Goal: Information Seeking & Learning: Learn about a topic

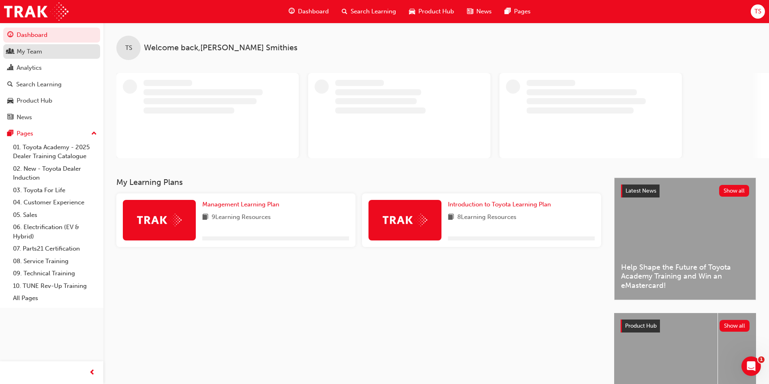
click at [69, 55] on div "My Team" at bounding box center [51, 52] width 89 height 10
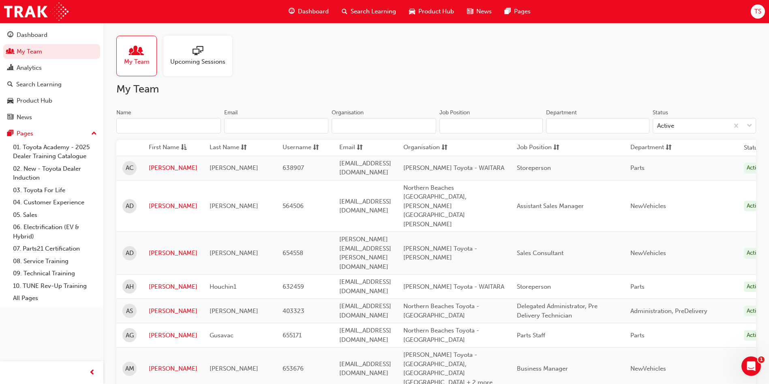
click at [207, 122] on input "Name" at bounding box center [168, 125] width 105 height 15
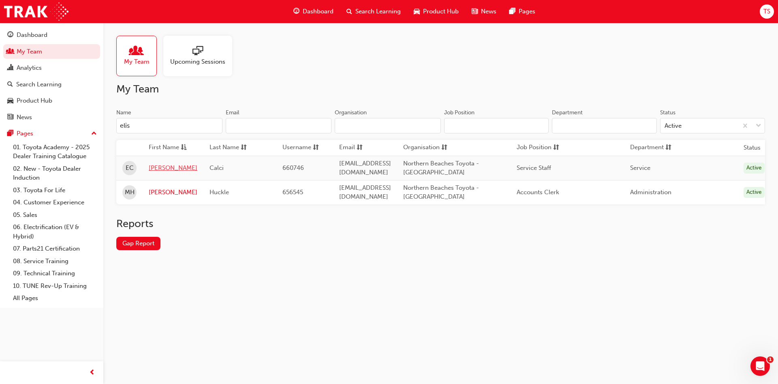
type input "elis"
click at [158, 167] on link "[PERSON_NAME]" at bounding box center [173, 167] width 49 height 9
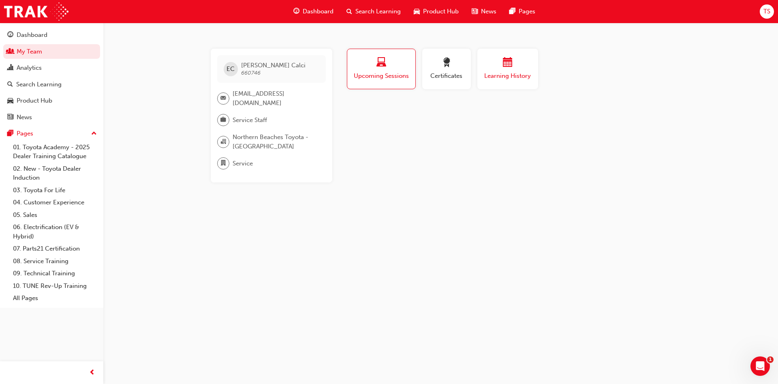
click at [509, 68] on span "calendar-icon" at bounding box center [508, 63] width 10 height 11
click at [390, 79] on span "Upcoming Sessions" at bounding box center [381, 75] width 57 height 9
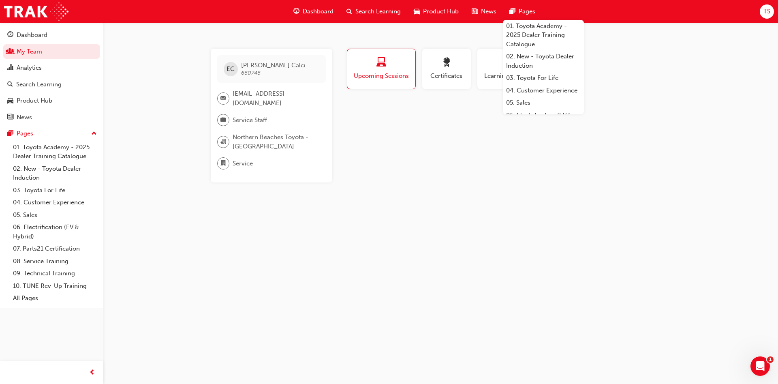
drag, startPoint x: 267, startPoint y: 105, endPoint x: 224, endPoint y: 93, distance: 44.5
click at [224, 93] on div "[EMAIL_ADDRESS][DOMAIN_NAME]" at bounding box center [268, 98] width 102 height 18
copy div "[EMAIL_ADDRESS][DOMAIN_NAME]"
click at [50, 86] on div "Search Learning" at bounding box center [38, 84] width 45 height 9
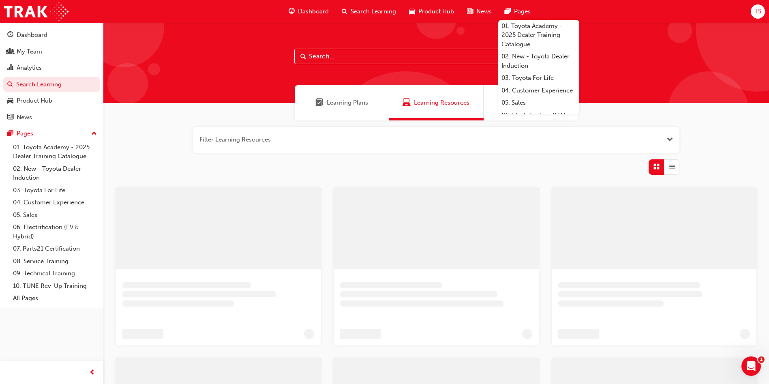
drag, startPoint x: 356, startPoint y: 54, endPoint x: 381, endPoint y: 54, distance: 24.7
click at [356, 54] on input "text" at bounding box center [436, 56] width 284 height 15
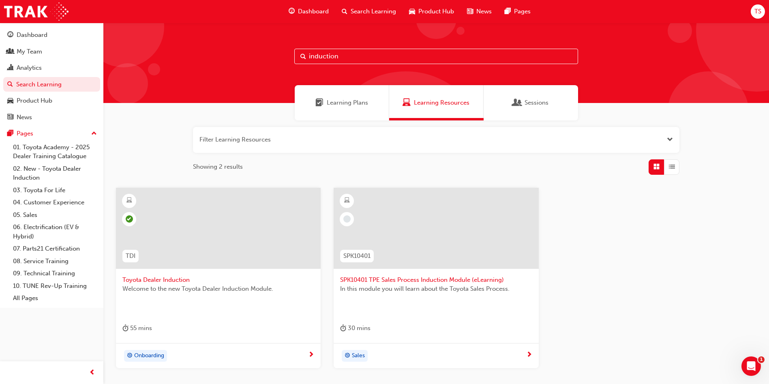
type input "induction"
click at [171, 280] on span "Toyota Dealer Induction" at bounding box center [218, 279] width 192 height 9
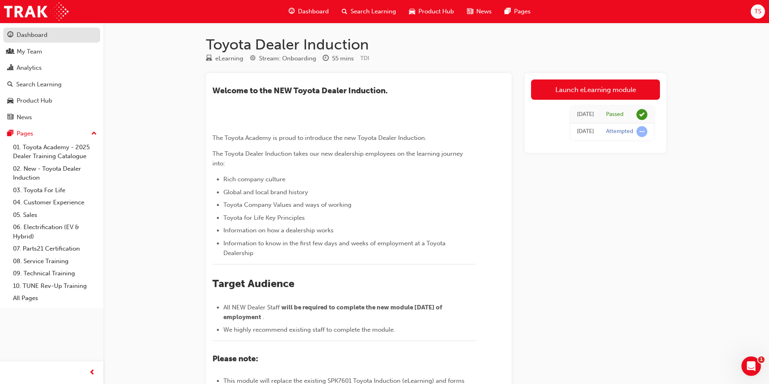
click at [27, 33] on div "Dashboard" at bounding box center [32, 34] width 31 height 9
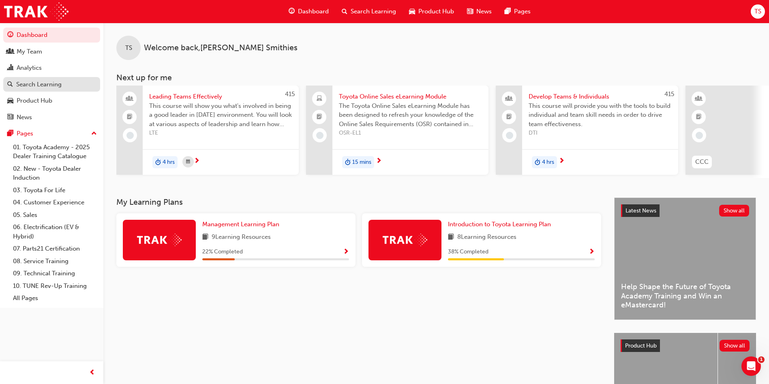
click at [42, 85] on div "Search Learning" at bounding box center [38, 84] width 45 height 9
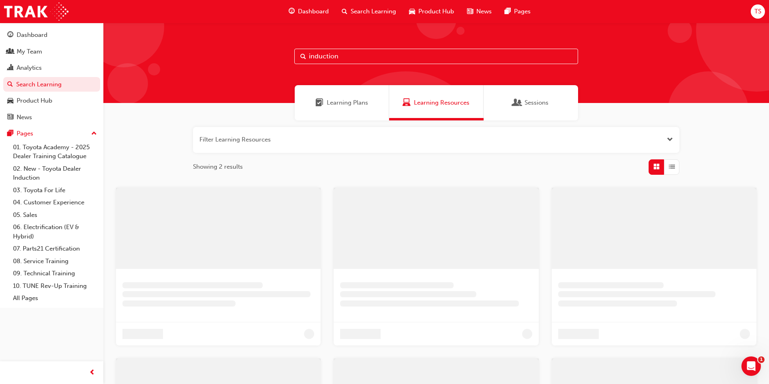
click at [350, 54] on input "induction" at bounding box center [436, 56] width 284 height 15
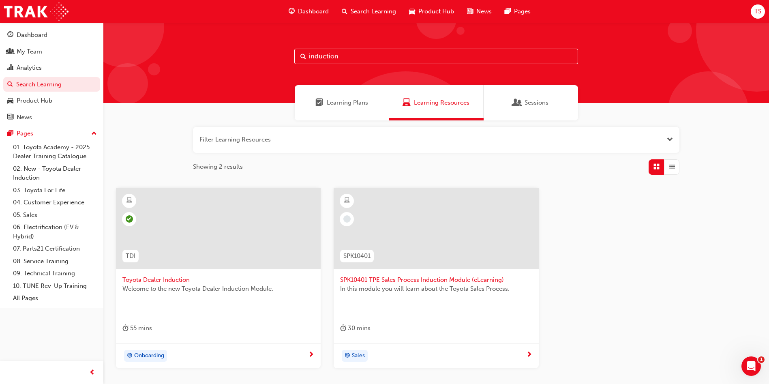
click at [350, 54] on input "induction" at bounding box center [436, 56] width 284 height 15
click at [42, 55] on div "My Team" at bounding box center [30, 51] width 26 height 9
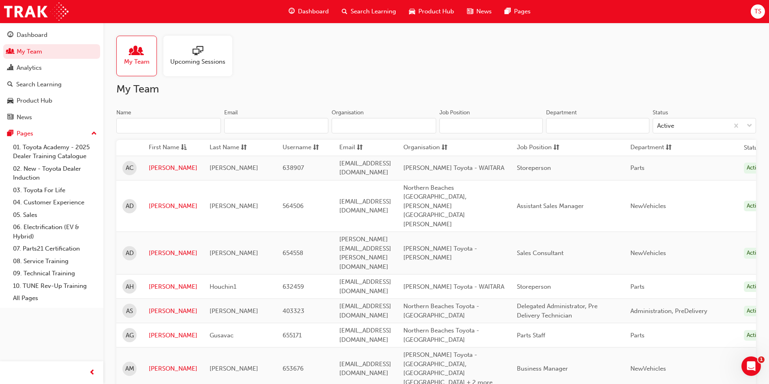
click at [200, 125] on input "Name" at bounding box center [168, 125] width 105 height 15
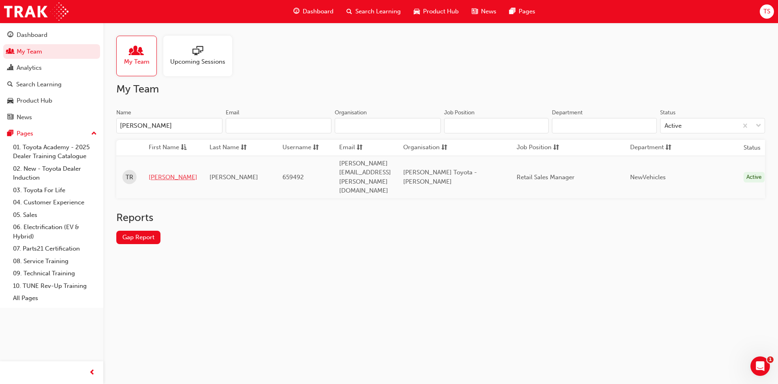
type input "[PERSON_NAME]"
click at [165, 173] on link "[PERSON_NAME]" at bounding box center [173, 177] width 49 height 9
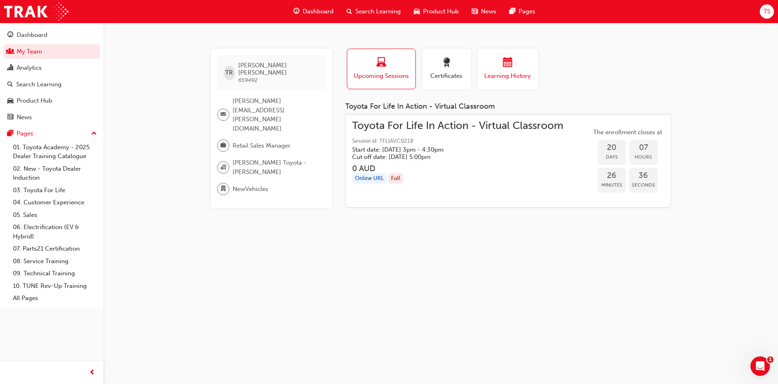
click at [485, 70] on div "Learning History" at bounding box center [508, 69] width 49 height 23
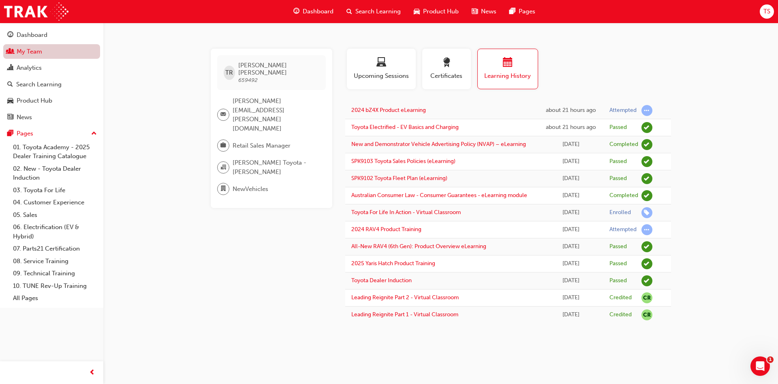
click at [81, 47] on link "My Team" at bounding box center [51, 51] width 97 height 15
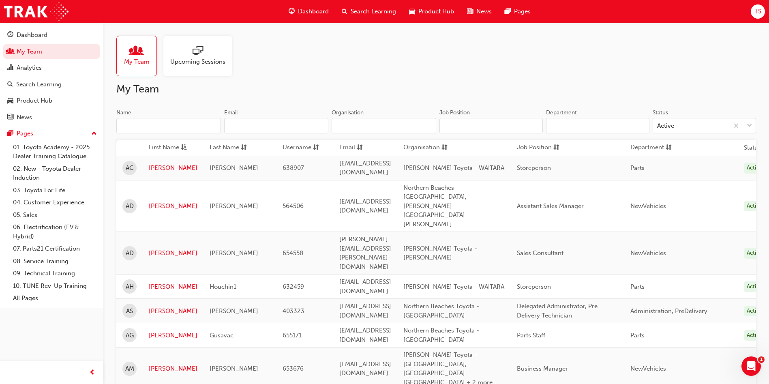
drag, startPoint x: 81, startPoint y: 47, endPoint x: 143, endPoint y: 123, distance: 98.2
click at [142, 126] on input "Name" at bounding box center [168, 125] width 105 height 15
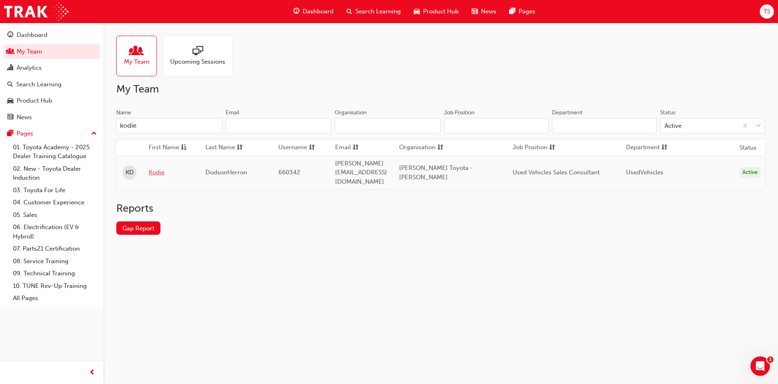
type input "kodie"
click at [163, 168] on link "Kodie" at bounding box center [171, 172] width 45 height 9
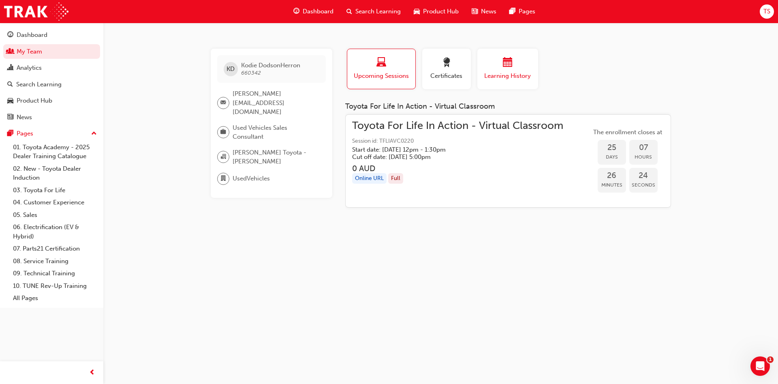
click at [499, 75] on span "Learning History" at bounding box center [508, 75] width 49 height 9
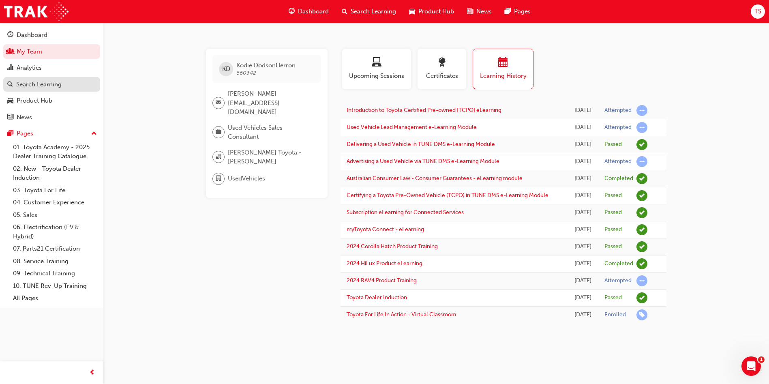
click at [39, 90] on link "Search Learning" at bounding box center [51, 84] width 97 height 15
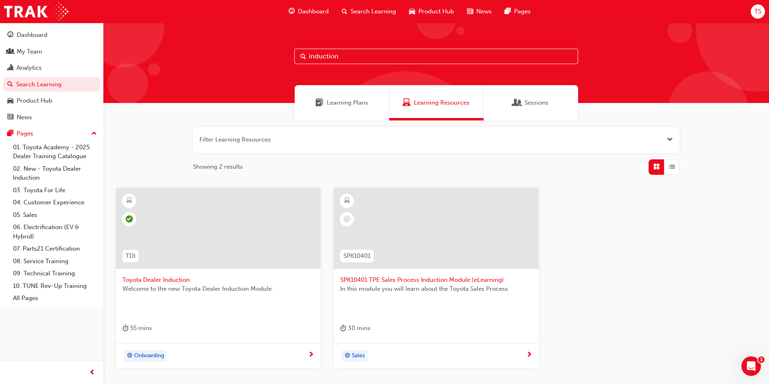
click at [341, 56] on input "induction" at bounding box center [436, 56] width 284 height 15
click at [46, 51] on div "My Team" at bounding box center [51, 52] width 89 height 10
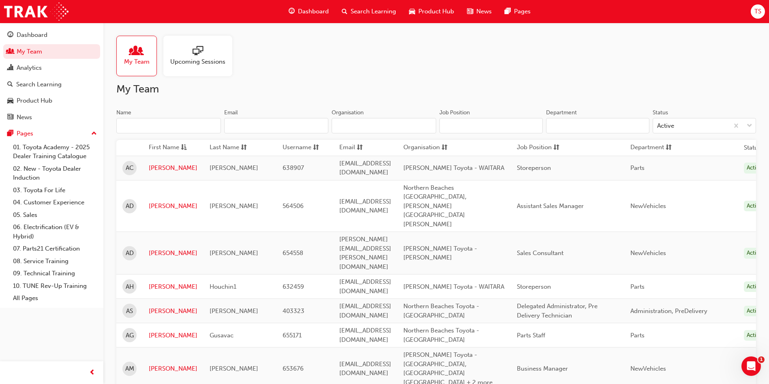
click at [277, 73] on div "My Team Upcoming Sessions" at bounding box center [436, 56] width 640 height 41
click at [270, 95] on h2 "My Team" at bounding box center [436, 89] width 640 height 13
drag, startPoint x: 180, startPoint y: 128, endPoint x: 216, endPoint y: 120, distance: 36.3
click at [180, 128] on input "Name" at bounding box center [168, 125] width 105 height 15
click at [299, 57] on div "My Team Upcoming Sessions" at bounding box center [436, 56] width 640 height 41
